Goal: Navigation & Orientation: Find specific page/section

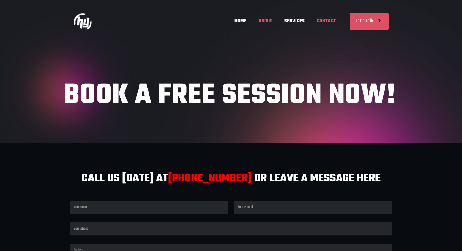
scroll to position [0, 89]
click at [243, 22] on span "HOME" at bounding box center [241, 21] width 24 height 18
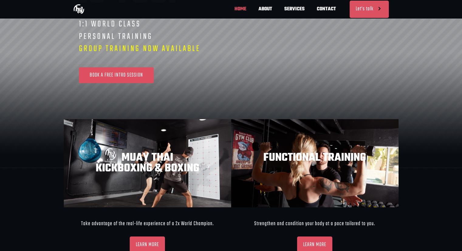
scroll to position [174, 0]
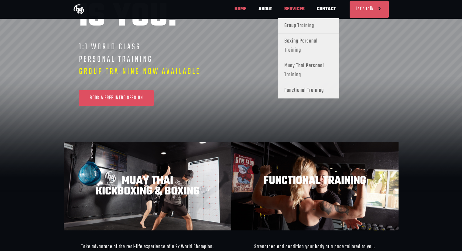
click at [298, 2] on span "SERVICES" at bounding box center [294, 9] width 33 height 18
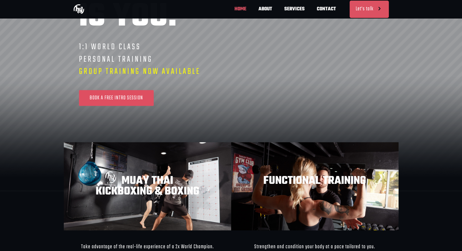
scroll to position [0, 356]
